Goal: Task Accomplishment & Management: Complete application form

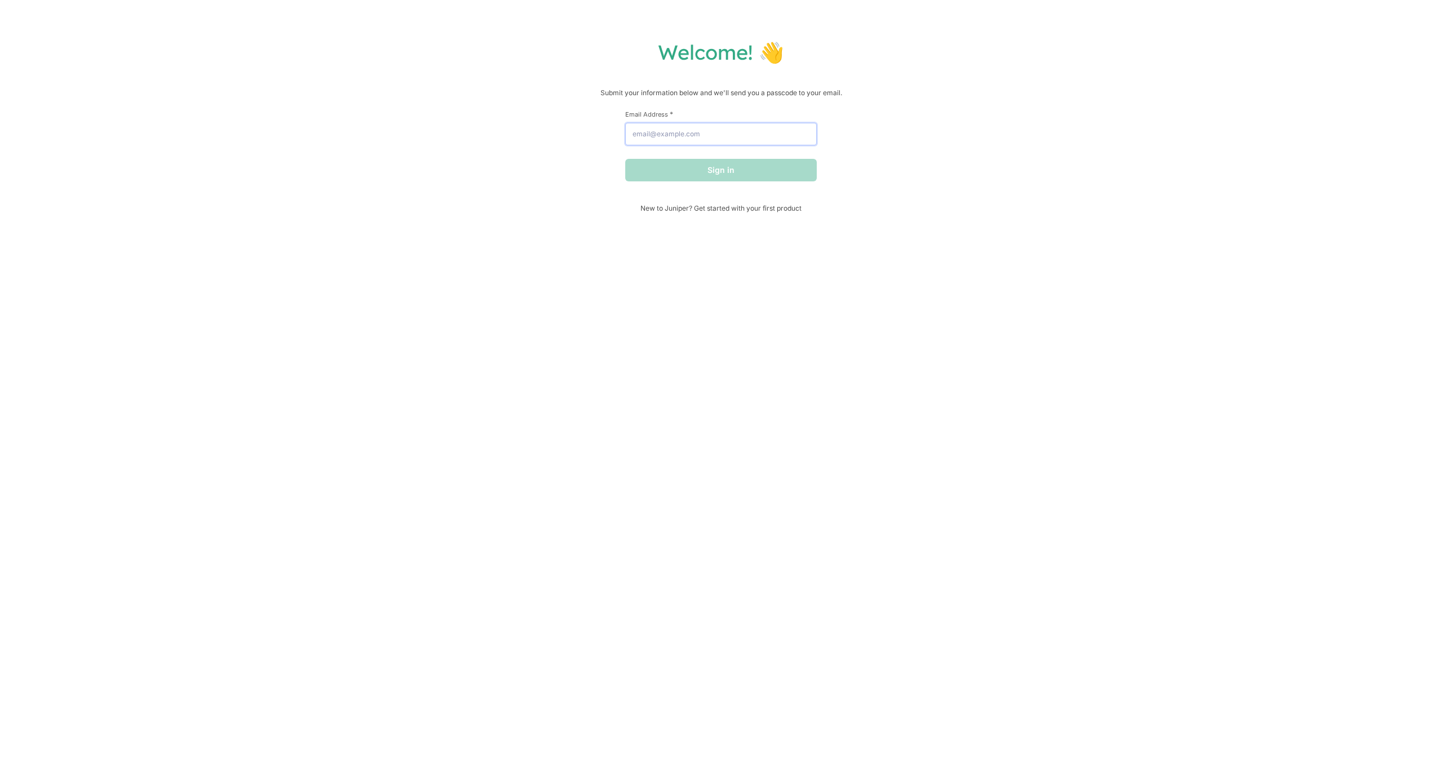
click at [705, 127] on input "Email Address *" at bounding box center [721, 134] width 192 height 23
type input "[EMAIL_ADDRESS][DOMAIN_NAME]"
click at [716, 168] on button "Sign in" at bounding box center [721, 170] width 192 height 23
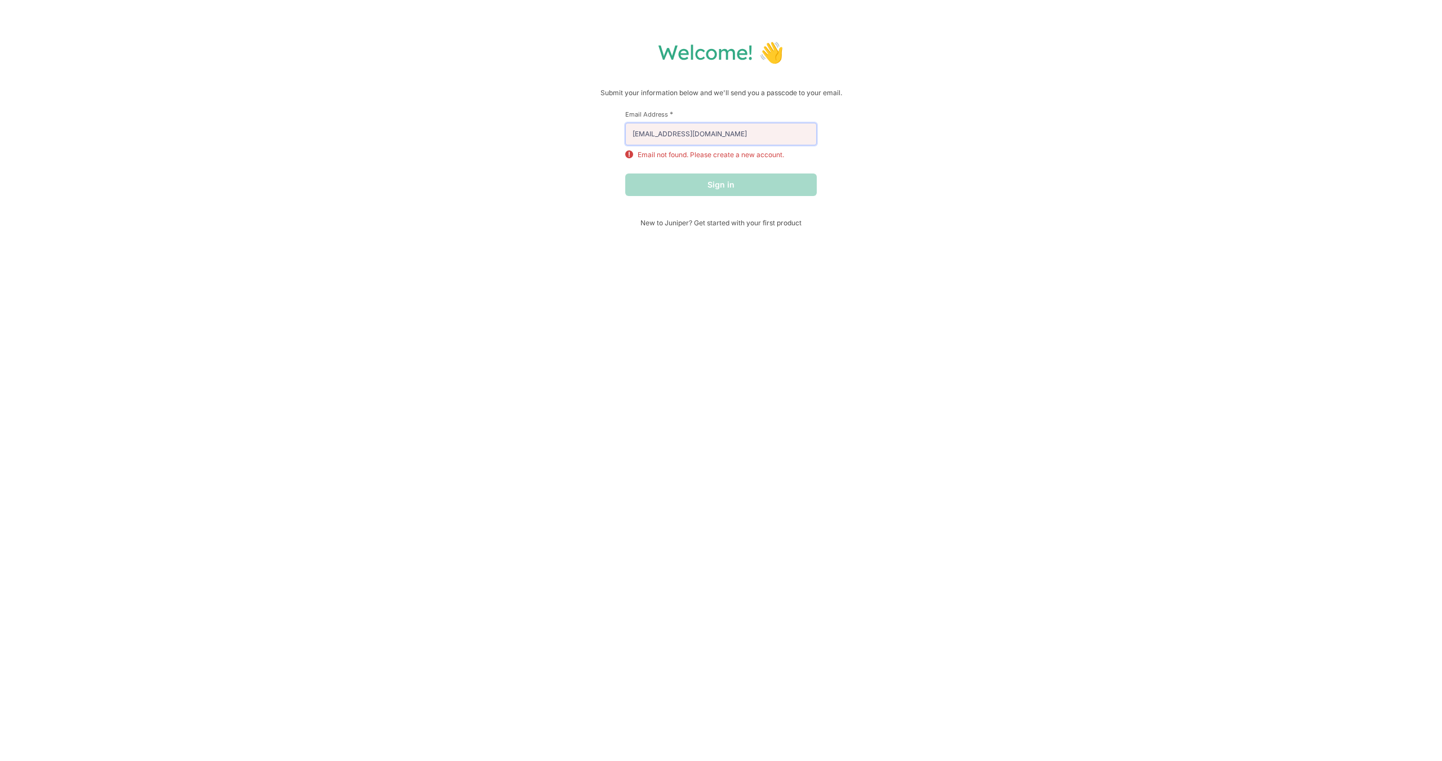
click at [738, 140] on input "[EMAIL_ADDRESS][DOMAIN_NAME]" at bounding box center [721, 134] width 192 height 23
click at [736, 136] on input "[EMAIL_ADDRESS][DOMAIN_NAME]" at bounding box center [721, 134] width 192 height 23
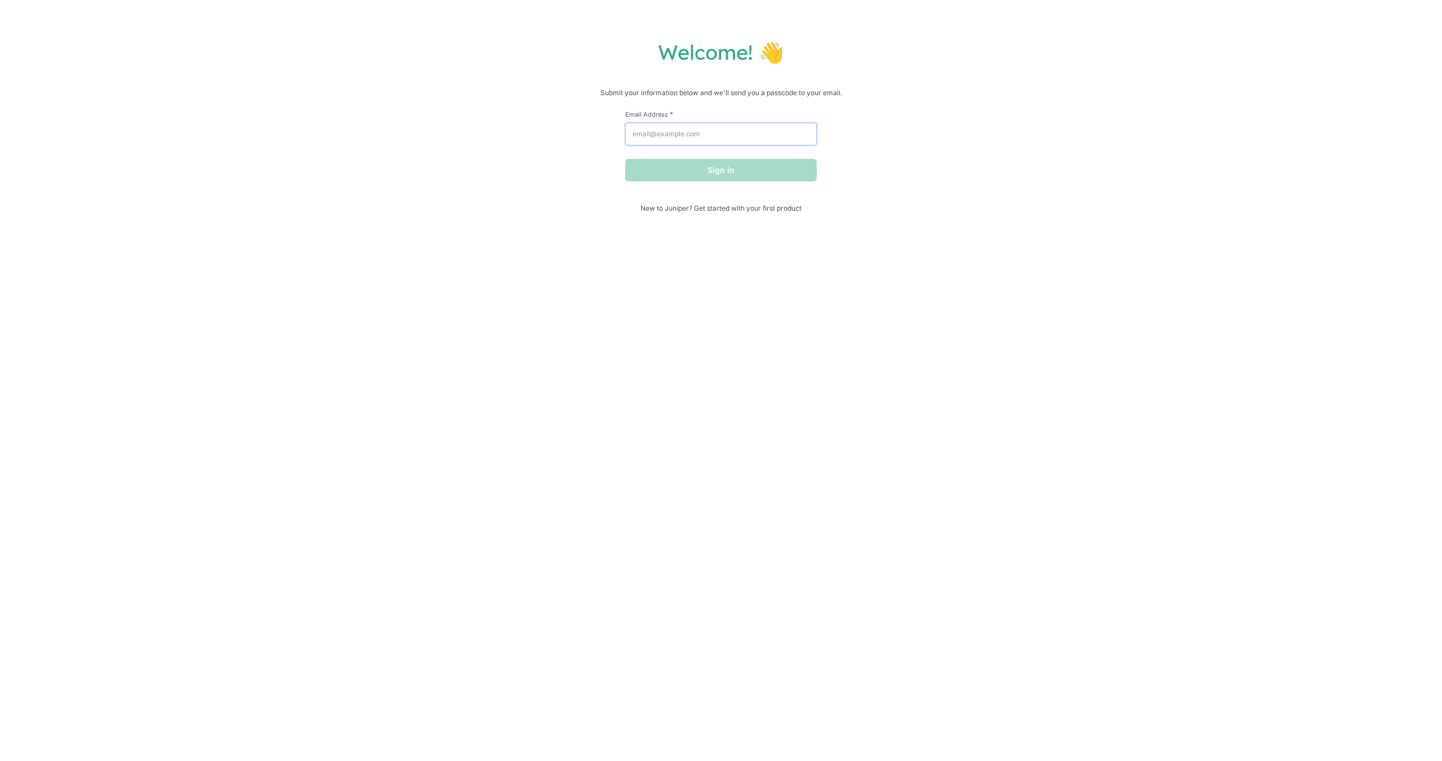
drag, startPoint x: 0, startPoint y: 0, endPoint x: 755, endPoint y: 138, distance: 767.3
click at [762, 133] on input "Email Address *" at bounding box center [721, 134] width 192 height 23
type input "vovanick24@gmail.com"
drag, startPoint x: 745, startPoint y: 147, endPoint x: 731, endPoint y: 173, distance: 29.7
click at [733, 179] on button "Sign in" at bounding box center [721, 170] width 192 height 23
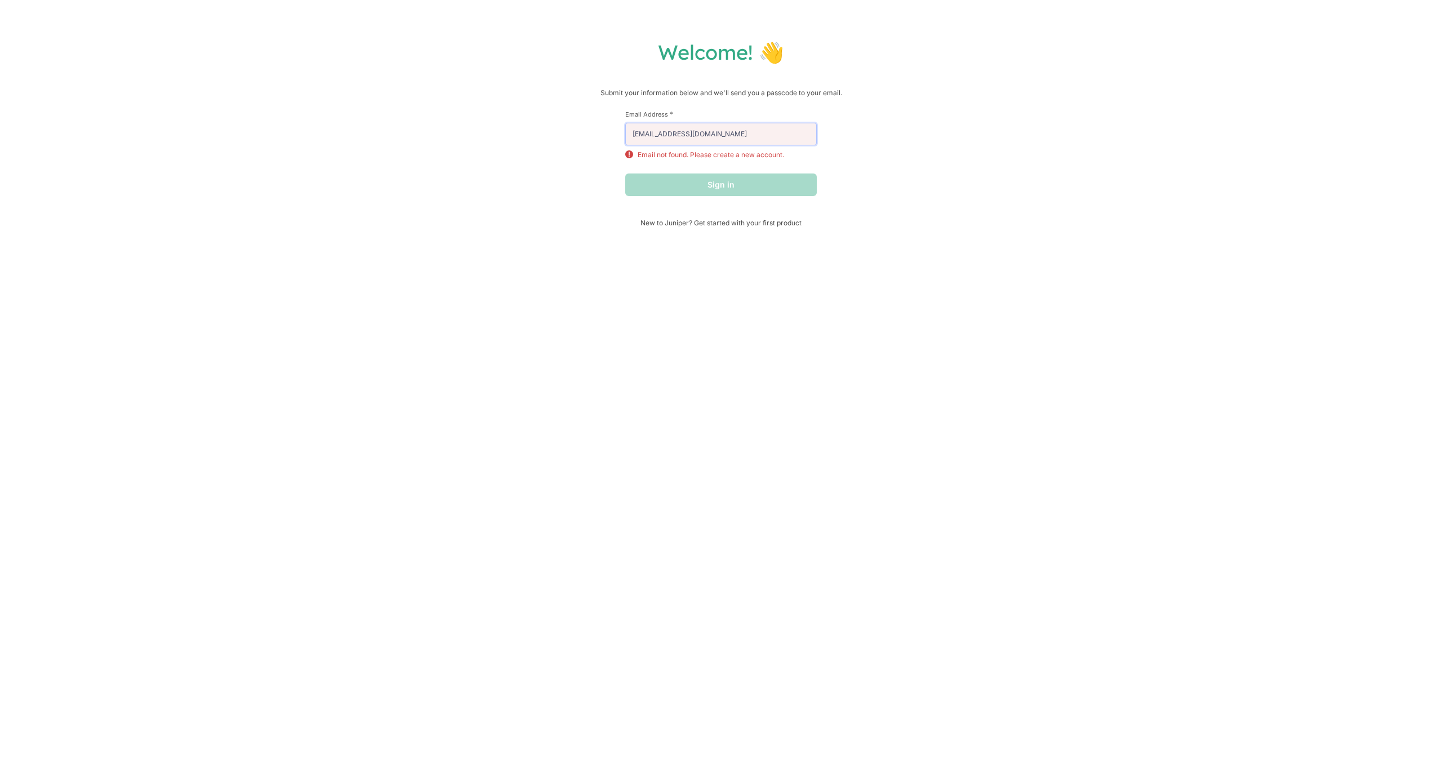
drag, startPoint x: 736, startPoint y: 141, endPoint x: 447, endPoint y: 80, distance: 294.7
click at [447, 80] on div "Welcome! 👋 Submit your information below and we'll send you a passcode to your …" at bounding box center [720, 133] width 1419 height 188
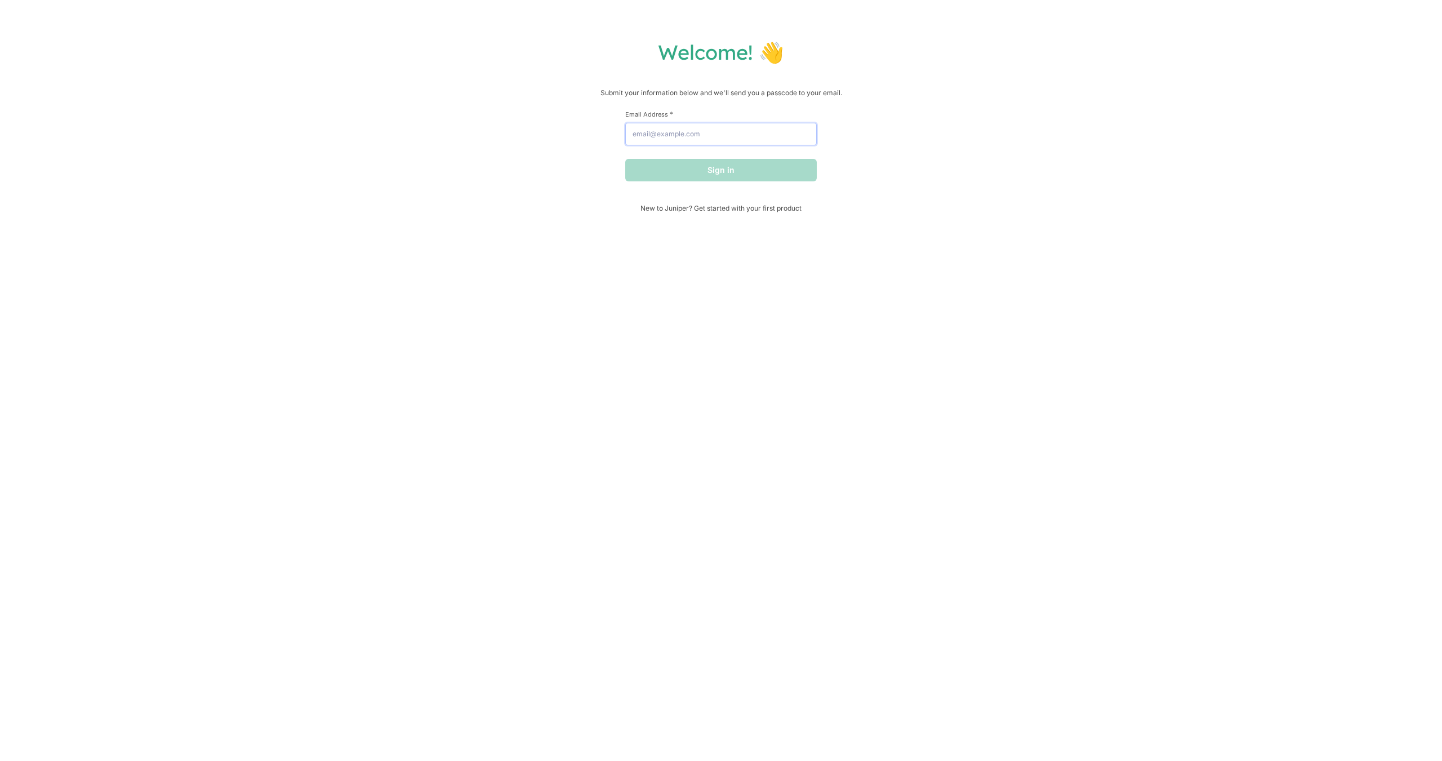
click at [653, 127] on input "Email Address *" at bounding box center [721, 134] width 192 height 23
type input "vovanick24fab@gmail.com"
click at [733, 174] on button "Sign in" at bounding box center [721, 170] width 192 height 23
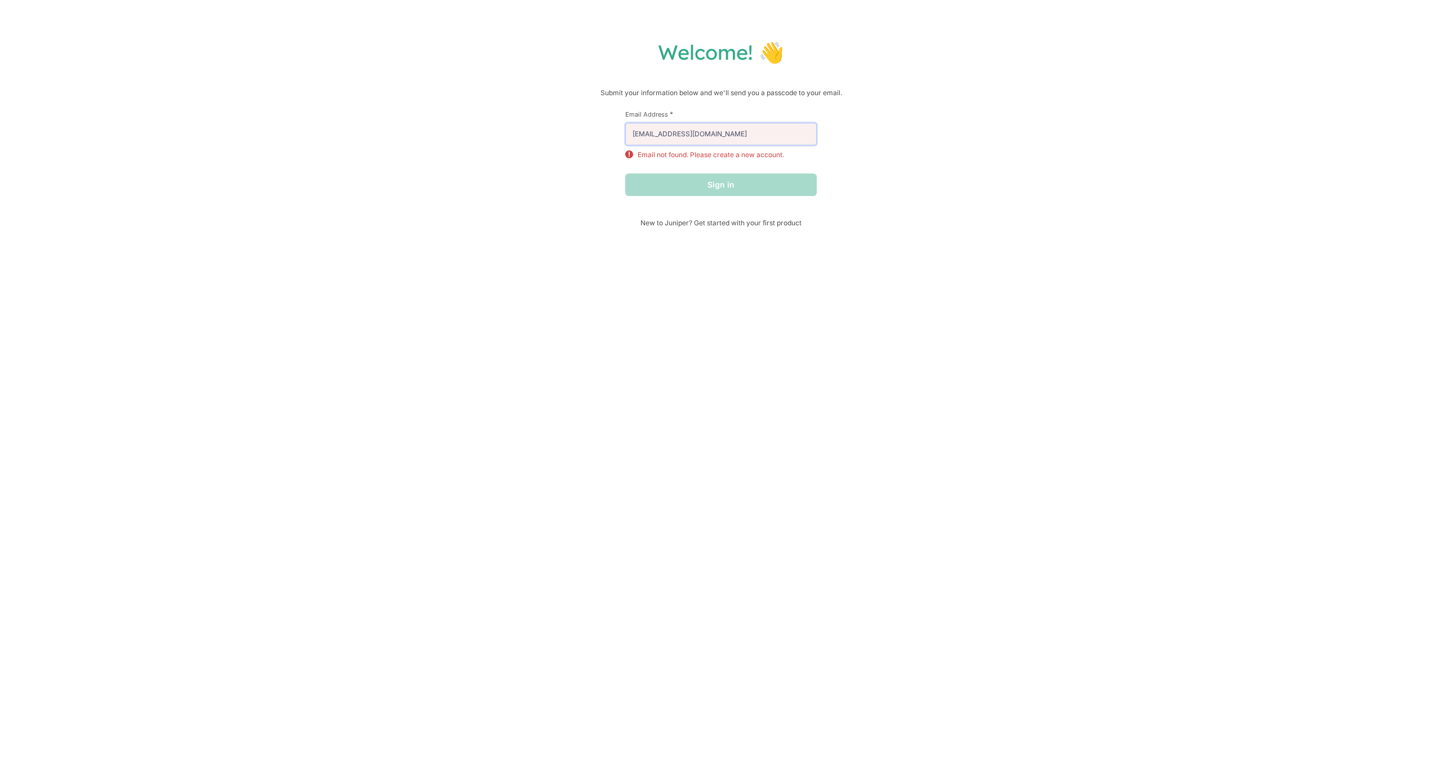
drag, startPoint x: 750, startPoint y: 135, endPoint x: 349, endPoint y: 87, distance: 404.5
click at [371, 91] on div "Welcome! 👋 Submit your information below and we'll send you a passcode to your …" at bounding box center [720, 133] width 1419 height 188
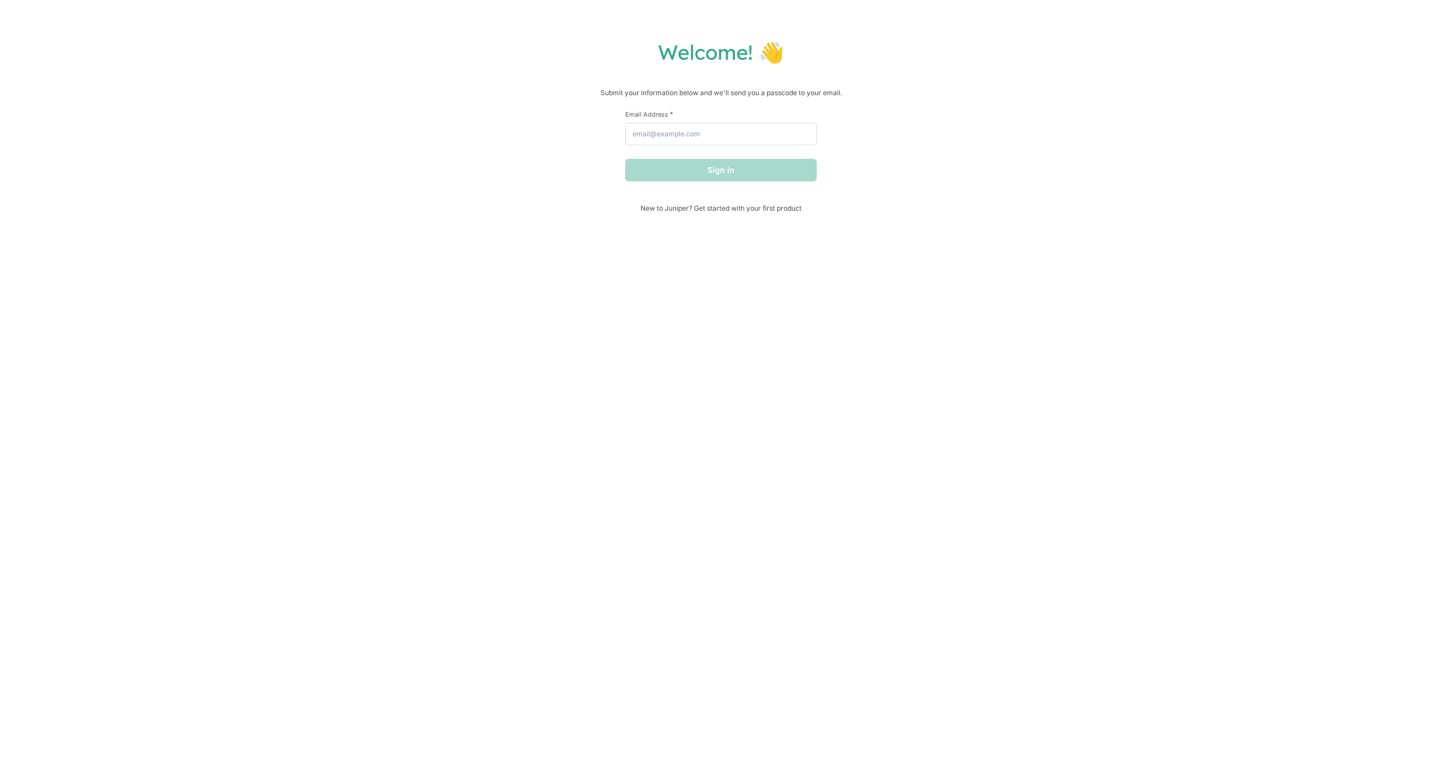
click at [674, 148] on form "First Name * Last Name * Email Address * Sign in" at bounding box center [721, 146] width 192 height 72
click at [661, 132] on input "Email Address *" at bounding box center [721, 134] width 192 height 23
type input "vovanick24@gmail.com"
click at [685, 168] on button "Sign in" at bounding box center [721, 170] width 192 height 23
click at [724, 135] on input "Email Address *" at bounding box center [721, 134] width 192 height 23
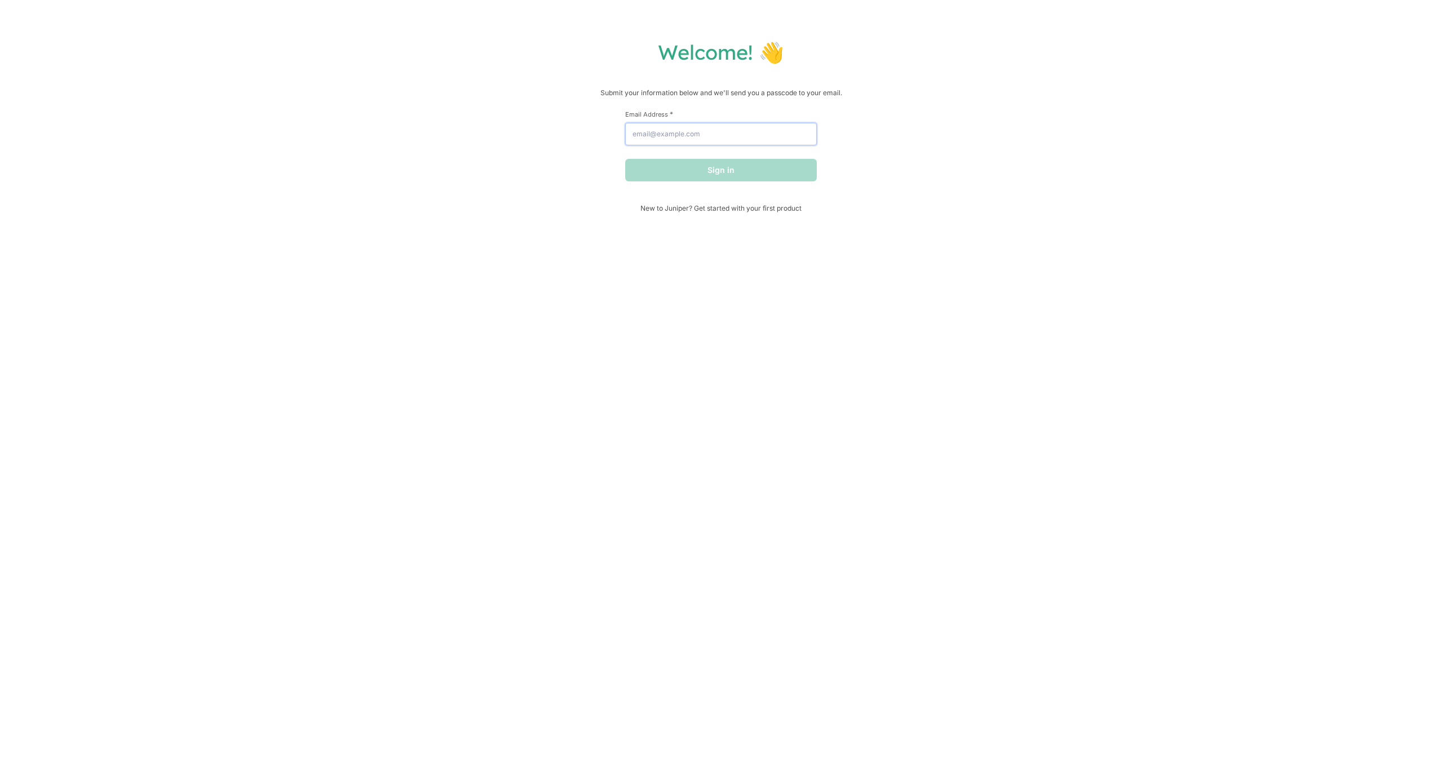
type input "[EMAIL_ADDRESS][DOMAIN_NAME]"
click at [731, 173] on button "Sign in" at bounding box center [721, 170] width 192 height 23
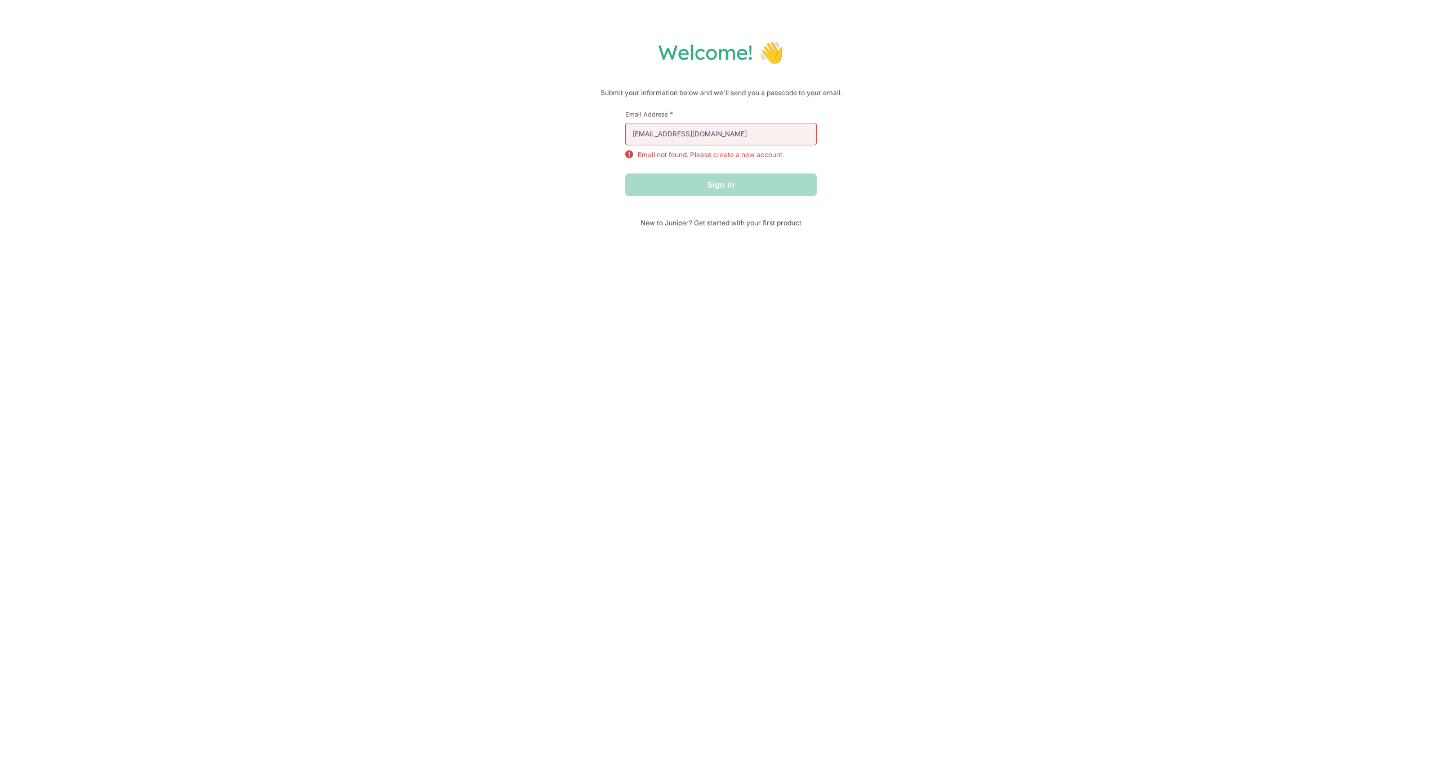
click at [1035, 165] on div "Welcome! 👋 Submit your information below and we'll send you a passcode to your …" at bounding box center [720, 133] width 1419 height 188
drag, startPoint x: 749, startPoint y: 136, endPoint x: 492, endPoint y: 126, distance: 257.0
click at [483, 125] on div "Welcome! 👋 Submit your information below and we'll send you a passcode to your …" at bounding box center [720, 133] width 1419 height 188
click at [730, 209] on span "New to Juniper? Get started with your first product" at bounding box center [721, 208] width 192 height 8
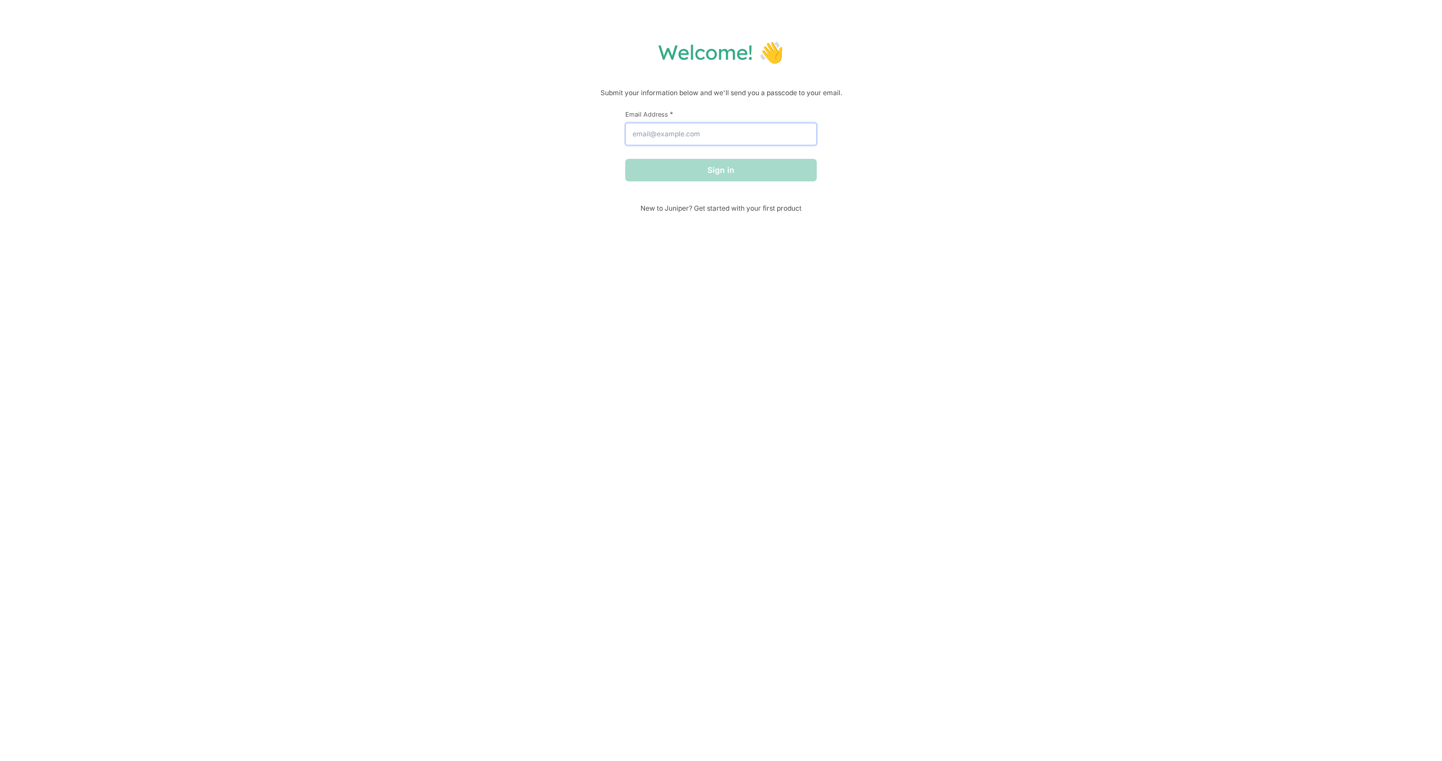
click at [691, 131] on input "Email Address *" at bounding box center [721, 134] width 192 height 23
type input "[EMAIL_ADDRESS][DOMAIN_NAME]"
click at [712, 163] on button "Sign in" at bounding box center [721, 170] width 192 height 23
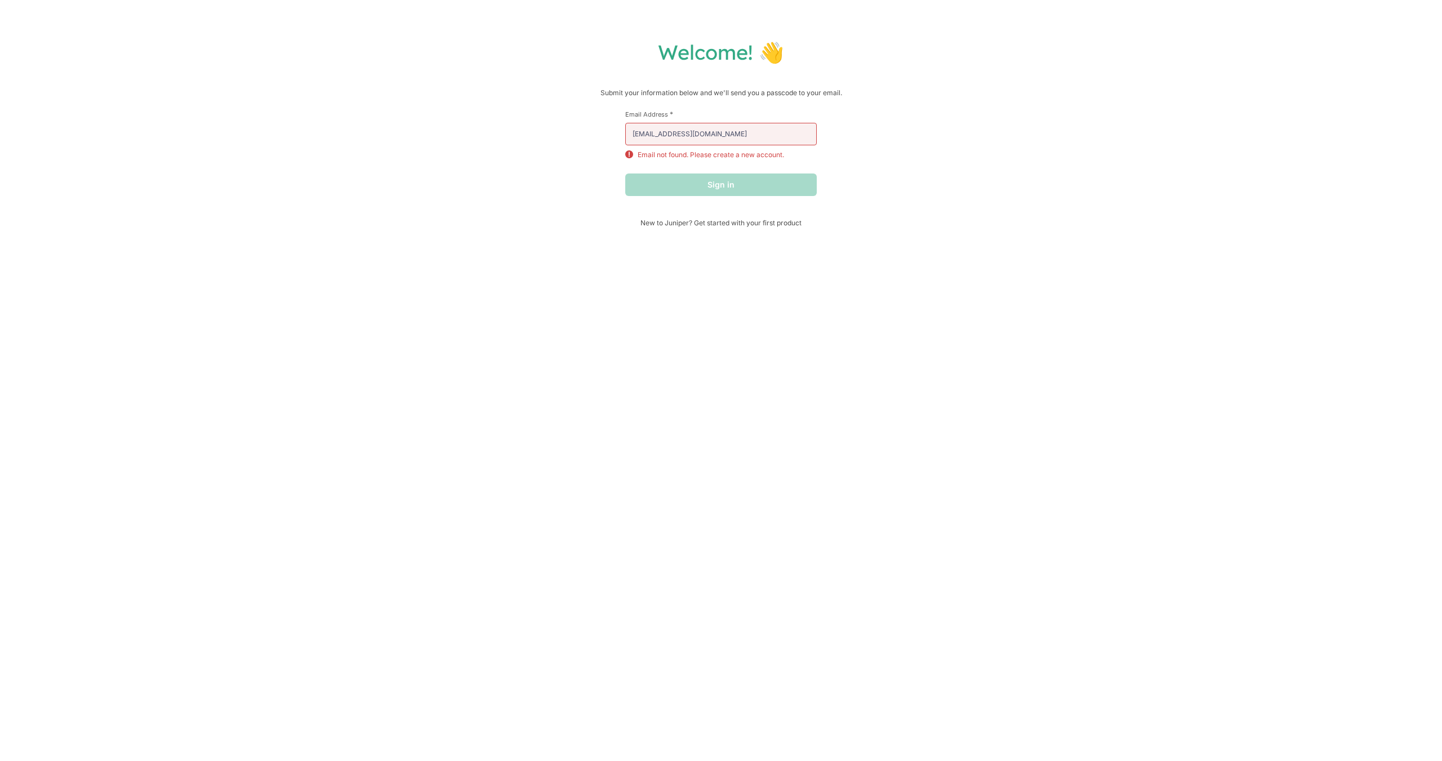
click at [744, 152] on p "Email not found. Please create a new account." at bounding box center [711, 155] width 146 height 10
drag, startPoint x: 751, startPoint y: 158, endPoint x: 762, endPoint y: 158, distance: 11.3
click at [754, 158] on p "Email not found. Please create a new account." at bounding box center [711, 155] width 146 height 10
click at [771, 158] on p "Email not found. Please create a new account." at bounding box center [711, 155] width 146 height 10
click at [777, 158] on p "Email not found. Please create a new account." at bounding box center [711, 155] width 146 height 10
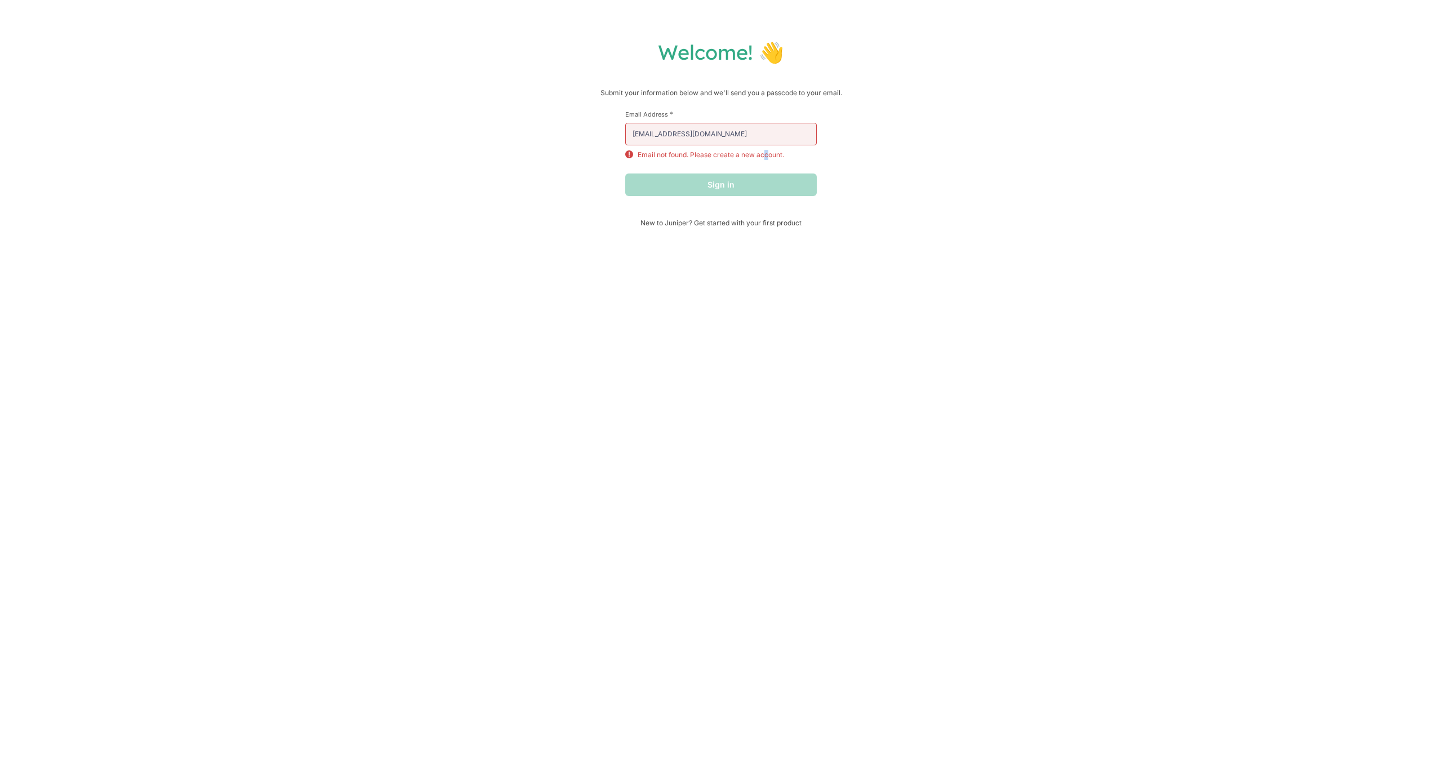
click at [767, 158] on p "Email not found. Please create a new account." at bounding box center [711, 155] width 146 height 10
drag, startPoint x: 739, startPoint y: 157, endPoint x: 707, endPoint y: 154, distance: 31.7
click at [728, 157] on p "Email not found. Please create a new account." at bounding box center [711, 155] width 146 height 10
click at [676, 153] on p "Email not found. Please create a new account." at bounding box center [711, 155] width 146 height 10
drag, startPoint x: 655, startPoint y: 152, endPoint x: 634, endPoint y: 151, distance: 20.9
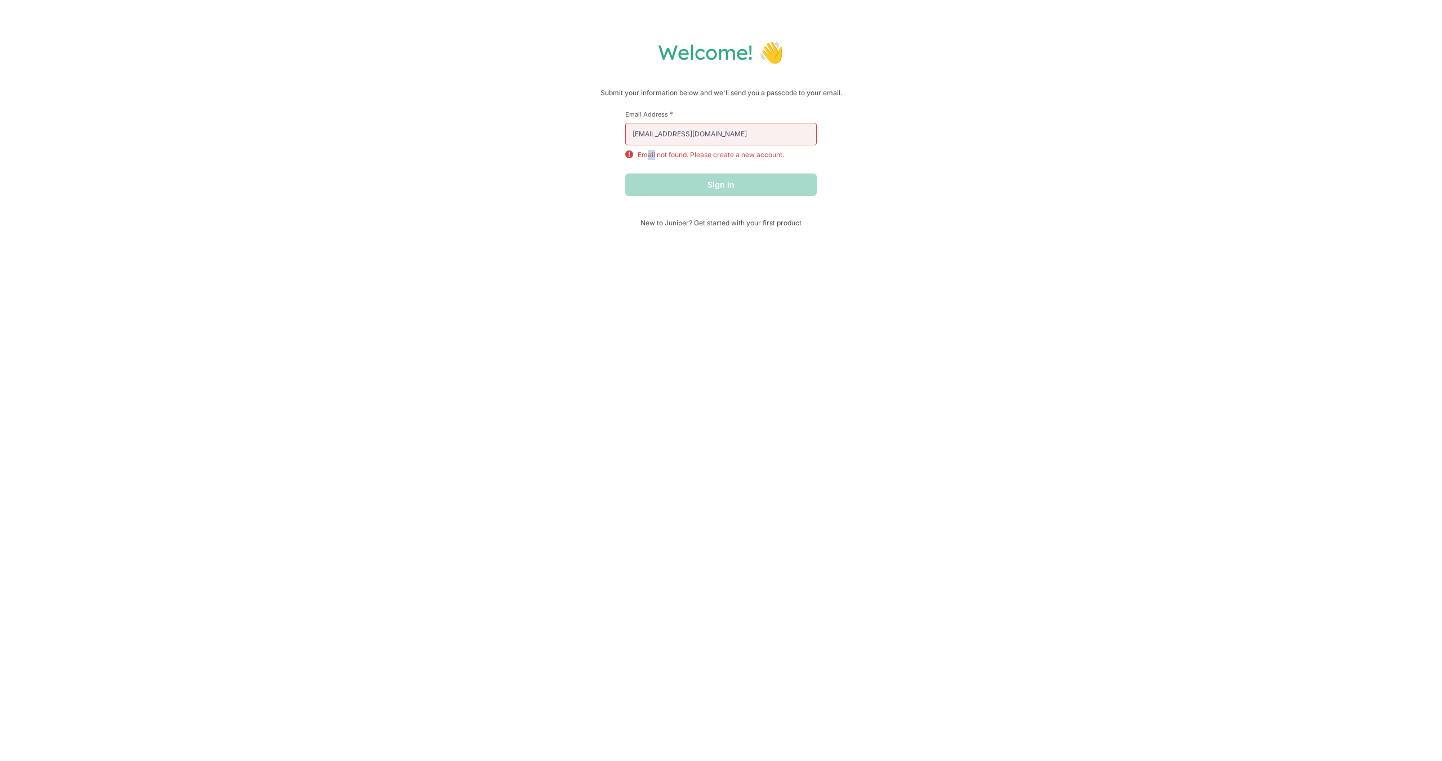
click at [644, 152] on p "Email not found. Please create a new account." at bounding box center [711, 155] width 146 height 10
click at [634, 151] on div "Email not found. Please create a new account." at bounding box center [721, 155] width 192 height 10
click at [656, 152] on p "Email not found. Please create a new account." at bounding box center [711, 155] width 146 height 10
click at [704, 226] on span "New to Juniper? Get started with your first product" at bounding box center [721, 223] width 192 height 8
click at [687, 208] on span "New to Juniper? Get started with your first product" at bounding box center [721, 208] width 192 height 8
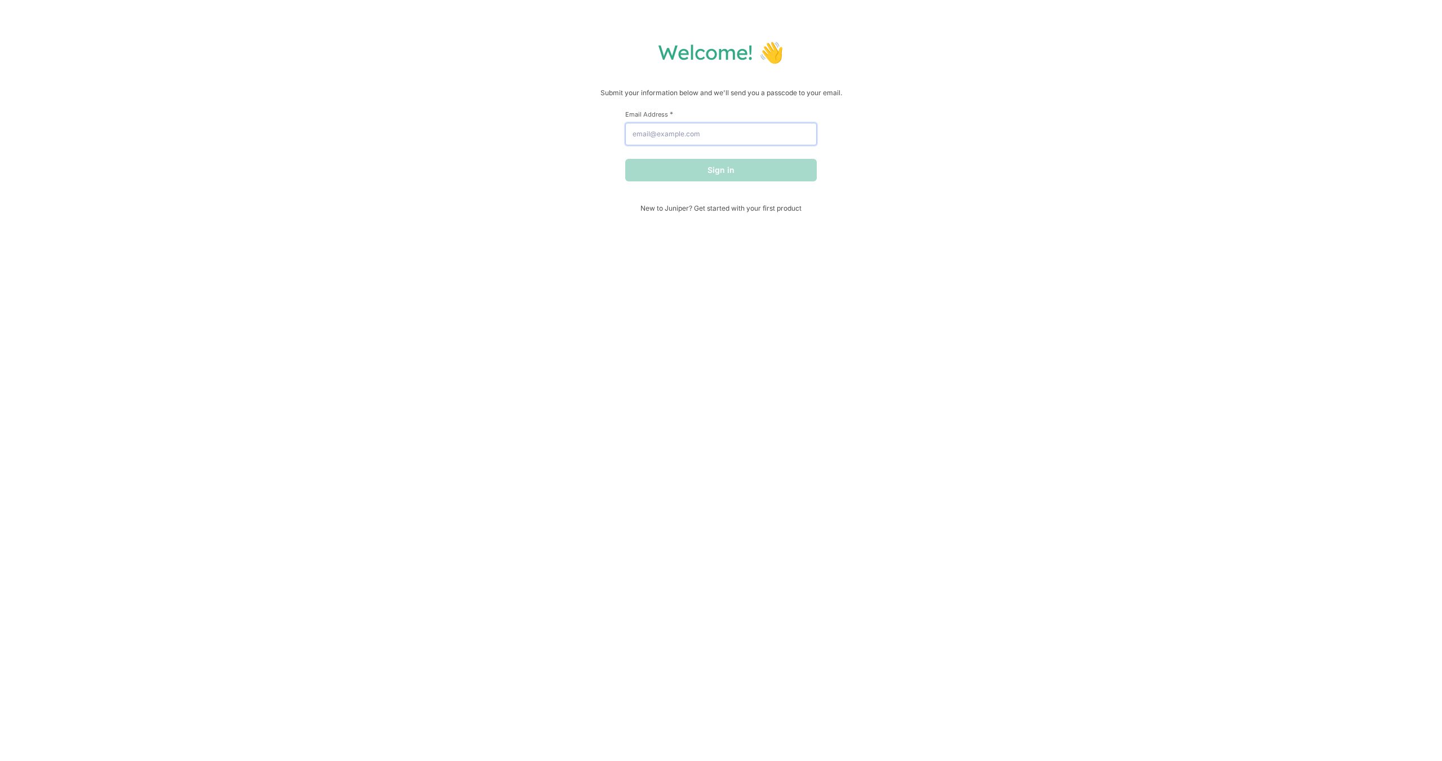
click at [735, 133] on input "Email Address *" at bounding box center [721, 134] width 192 height 23
type input "[EMAIL_ADDRESS][DOMAIN_NAME]"
click at [693, 180] on button "Sign in" at bounding box center [721, 170] width 192 height 23
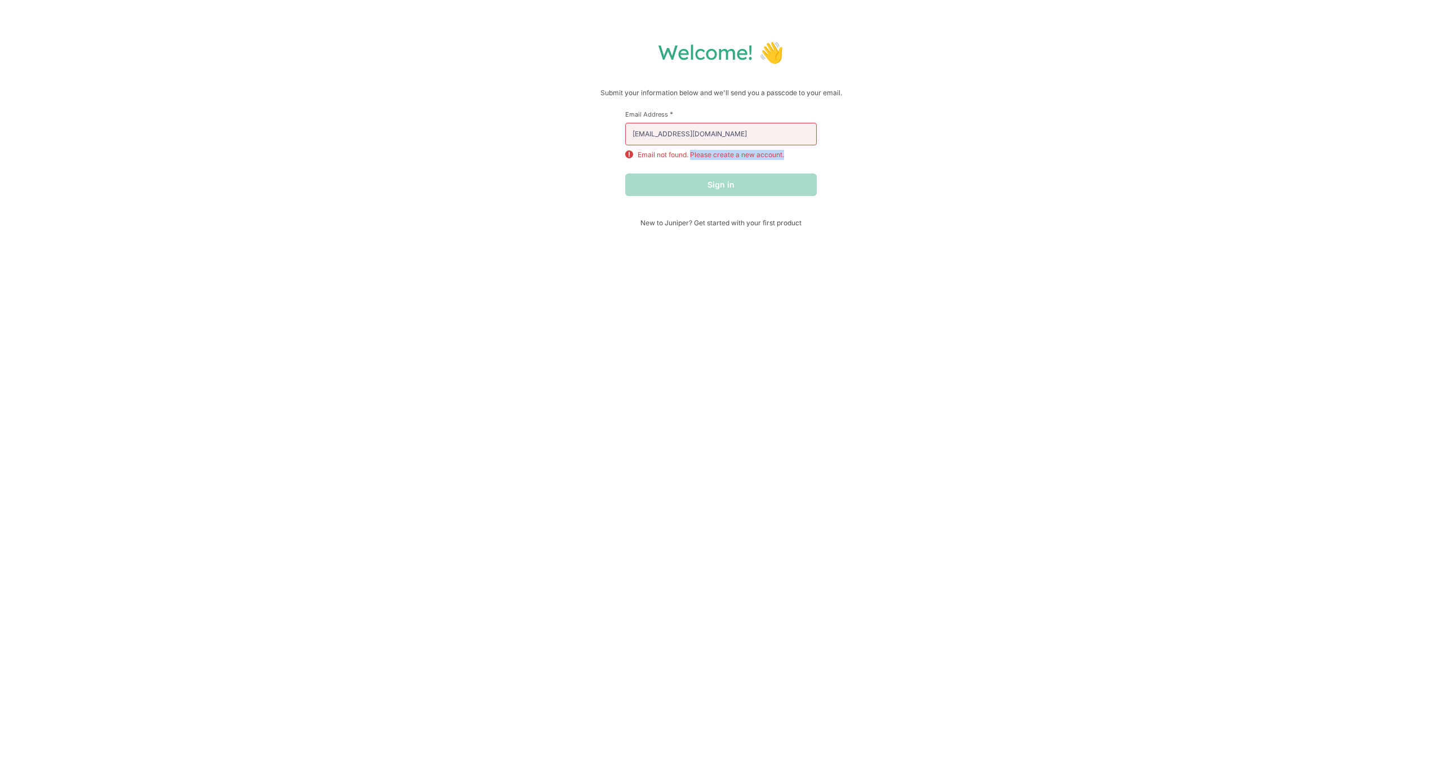
drag, startPoint x: 800, startPoint y: 156, endPoint x: 691, endPoint y: 158, distance: 108.7
click at [691, 158] on div "Email not found. Please create a new account." at bounding box center [721, 155] width 192 height 10
click at [691, 158] on p "Email not found. Please create a new account." at bounding box center [711, 155] width 146 height 10
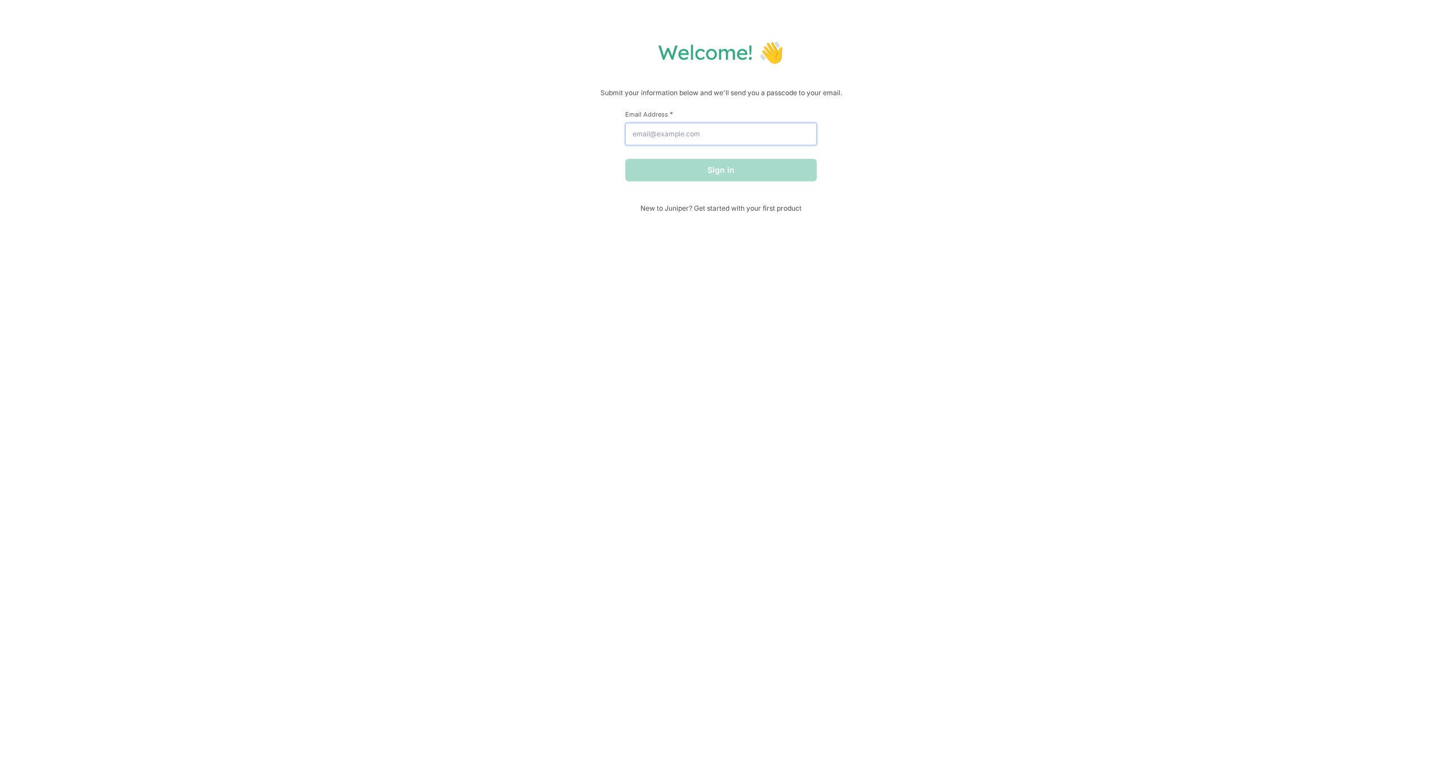
drag, startPoint x: 710, startPoint y: 134, endPoint x: 713, endPoint y: 145, distance: 11.6
click at [710, 134] on input "Email Address *" at bounding box center [721, 134] width 192 height 23
type input "[EMAIL_ADDRESS][DOMAIN_NAME]"
drag, startPoint x: 713, startPoint y: 147, endPoint x: 718, endPoint y: 166, distance: 19.3
click at [718, 166] on button "Sign in" at bounding box center [721, 170] width 192 height 23
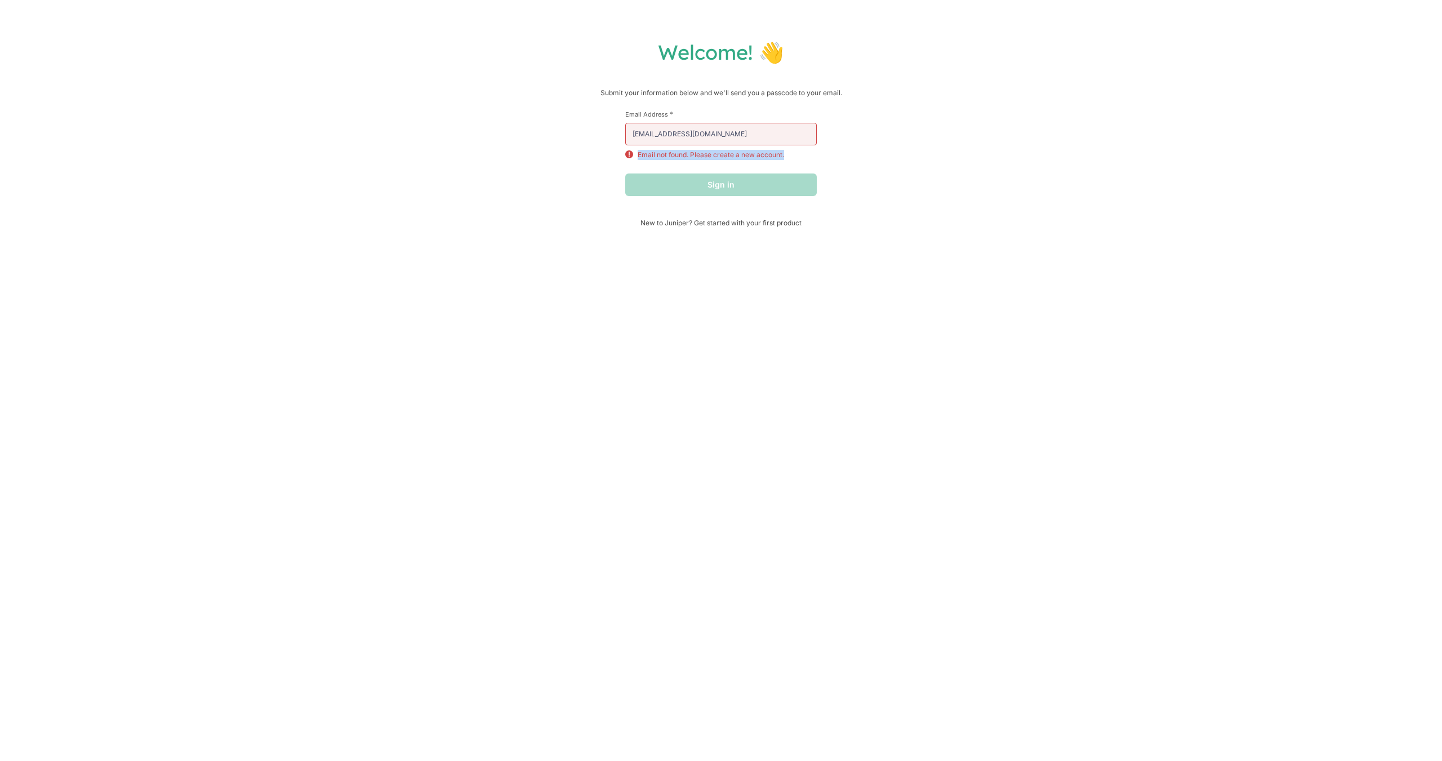
drag, startPoint x: 622, startPoint y: 152, endPoint x: 794, endPoint y: 153, distance: 171.2
click at [794, 153] on div "Welcome! 👋 Submit your information below and we'll send you a passcode to your …" at bounding box center [720, 133] width 1419 height 188
copy p "Email not found. Please create a new account."
click at [999, 106] on div "Welcome! 👋 Submit your information below and we'll send you a passcode to your …" at bounding box center [720, 133] width 1419 height 188
